Goal: Task Accomplishment & Management: Complete application form

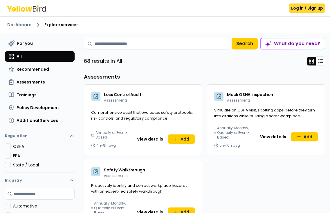
click at [306, 6] on button "Log in / Sign up" at bounding box center [307, 7] width 37 height 9
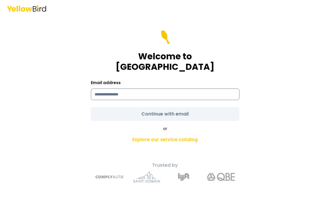
click at [98, 89] on input at bounding box center [165, 94] width 149 height 12
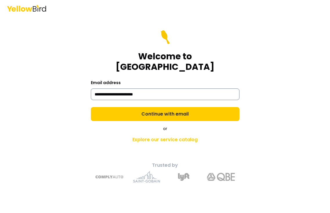
type input "**********"
click at [91, 107] on button "Continue with email" at bounding box center [165, 114] width 149 height 14
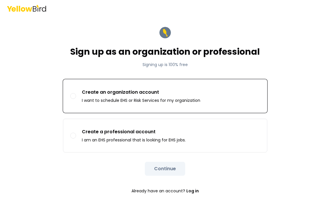
click at [103, 96] on div "Create an organization account I want to schedule EHS or Risk Services for my o…" at bounding box center [141, 96] width 118 height 15
click at [76, 96] on button "Create an organization account I want to schedule EHS or Risk Services for my o…" at bounding box center [73, 96] width 6 height 6
